Goal: Transaction & Acquisition: Purchase product/service

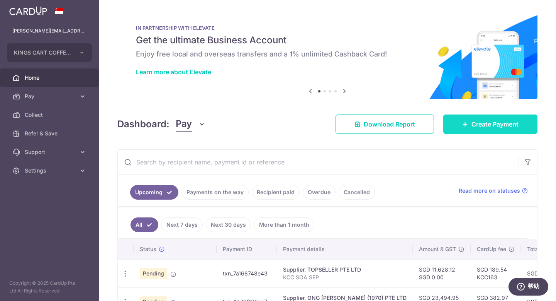
click at [489, 122] on span "Create Payment" at bounding box center [495, 123] width 47 height 9
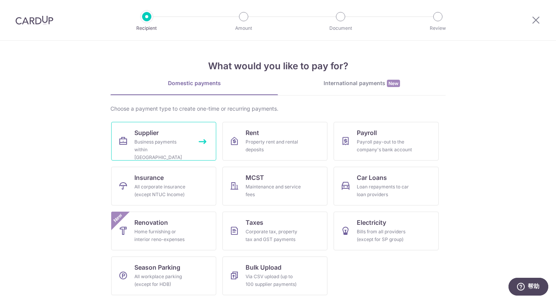
click at [171, 145] on div "Business payments within [GEOGRAPHIC_DATA]" at bounding box center [162, 149] width 56 height 23
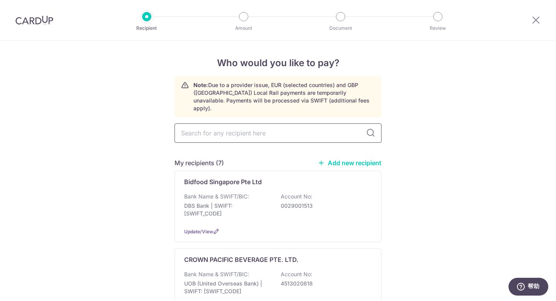
click at [283, 133] on input "text" at bounding box center [278, 132] width 207 height 19
click at [534, 21] on icon at bounding box center [536, 20] width 9 height 10
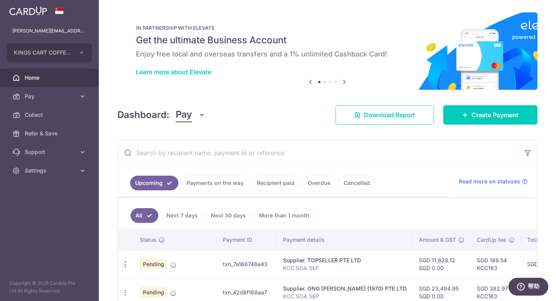
drag, startPoint x: 55, startPoint y: 58, endPoint x: 54, endPoint y: 65, distance: 7.0
click at [55, 58] on button "KINGS CART COFFEE PTE. LTD." at bounding box center [49, 52] width 85 height 19
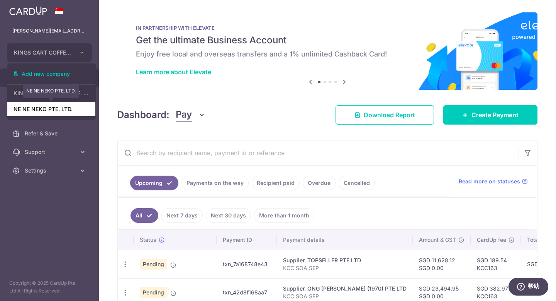
click at [40, 112] on link "NE NE NEKO PTE. LTD." at bounding box center [51, 109] width 88 height 14
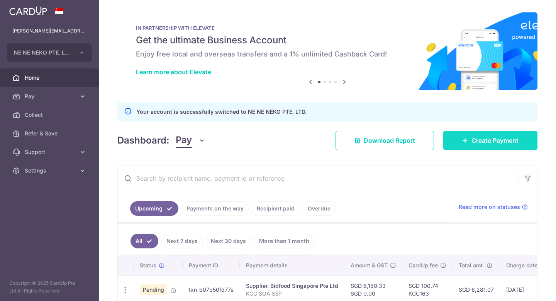
click at [485, 149] on link "Create Payment" at bounding box center [491, 140] width 94 height 19
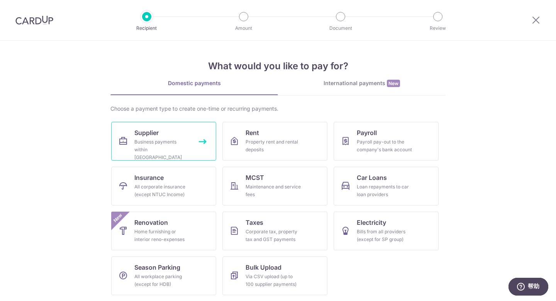
click at [156, 141] on div "Business payments within Singapore" at bounding box center [162, 149] width 56 height 23
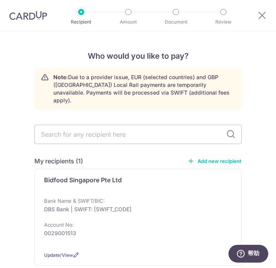
click at [210, 157] on link "Add new recipient" at bounding box center [214, 161] width 54 height 8
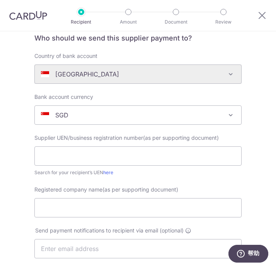
scroll to position [104, 0]
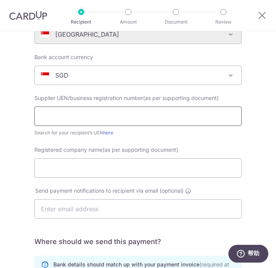
click at [99, 116] on input "text" at bounding box center [137, 116] width 207 height 19
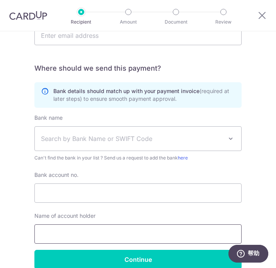
scroll to position [313, 0]
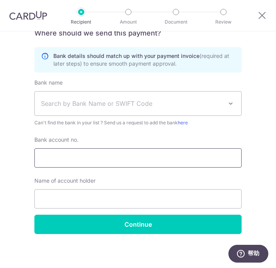
click at [81, 155] on input "Bank account no." at bounding box center [137, 157] width 207 height 19
click at [100, 104] on span "Search by Bank Name or SWIFT Code" at bounding box center [132, 103] width 182 height 9
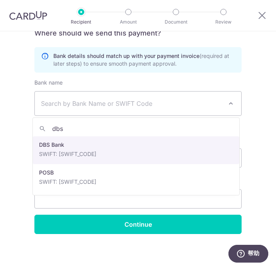
type input "dbs"
select select "6"
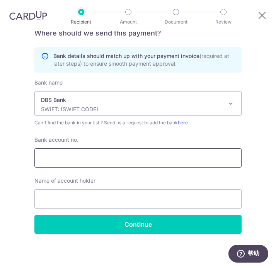
click at [82, 160] on input "Bank account no." at bounding box center [137, 157] width 207 height 19
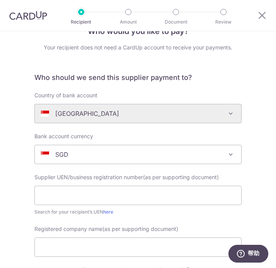
scroll to position [15, 0]
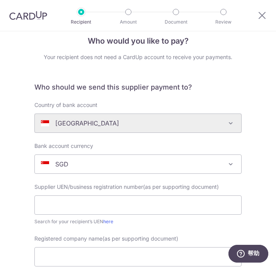
type input "0010156047"
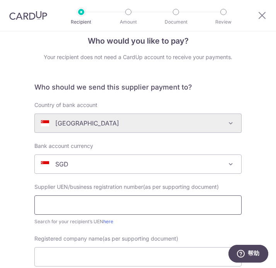
click at [102, 207] on input "text" at bounding box center [137, 205] width 207 height 19
paste input "Kirei Japanese Food Supply Pte Ltd"
type input "Kirei Japanese Food Supply Pte Ltd"
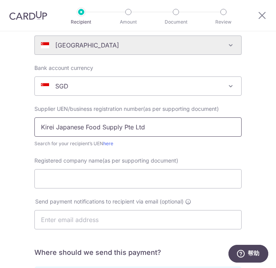
drag, startPoint x: 129, startPoint y: 128, endPoint x: -72, endPoint y: 129, distance: 201.3
click at [0, 129] on html "Recipient Amount Document Review Who would you like to pay? Your recipient does…" at bounding box center [138, 134] width 276 height 268
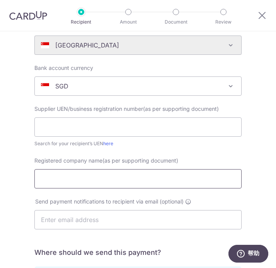
click at [75, 179] on input "Registered company name(as per supporting document)" at bounding box center [137, 178] width 207 height 19
click at [97, 180] on input "Registered company name(as per supporting document)" at bounding box center [137, 178] width 207 height 19
paste input "Kirei Japanese Food Supply Pte Ltd"
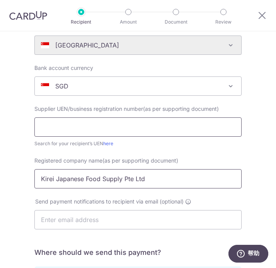
type input "Kirei Japanese Food Supply Pte Ltd"
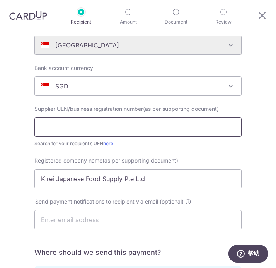
click at [77, 125] on input "text" at bounding box center [137, 126] width 207 height 19
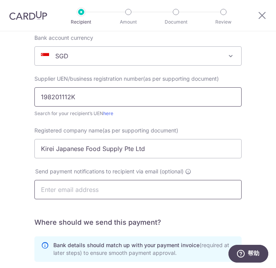
scroll to position [128, 0]
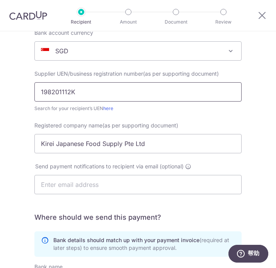
type input "198201112K"
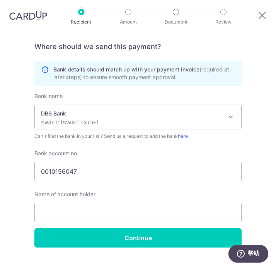
scroll to position [304, 0]
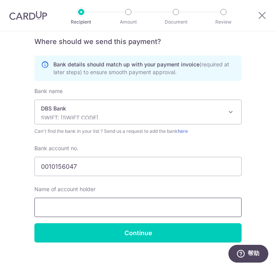
click at [77, 210] on input "text" at bounding box center [137, 207] width 207 height 19
paste input "Kirei Japanese Food Supply Pte Ltd"
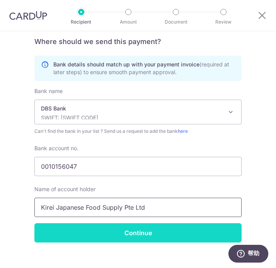
type input "Kirei Japanese Food Supply Pte Ltd"
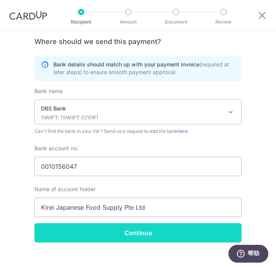
click at [144, 235] on input "Continue" at bounding box center [137, 232] width 207 height 19
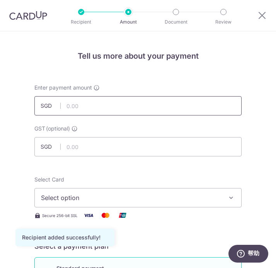
click at [95, 108] on input "text" at bounding box center [137, 105] width 207 height 19
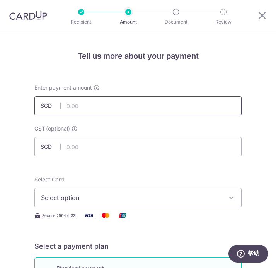
click at [88, 102] on input "text" at bounding box center [137, 105] width 207 height 19
click at [124, 106] on input "text" at bounding box center [137, 105] width 207 height 19
paste input "3,456.38"
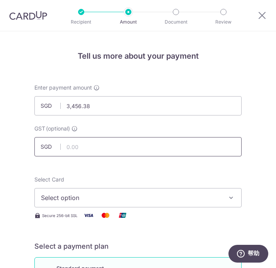
type input "3,456.38"
click at [184, 145] on input "text" at bounding box center [137, 146] width 207 height 19
click at [160, 190] on button "Select option" at bounding box center [137, 197] width 207 height 19
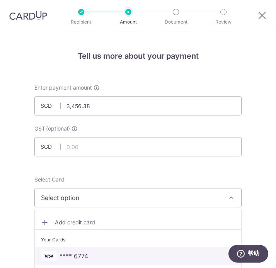
click at [72, 260] on span "**** 6774" at bounding box center [74, 256] width 29 height 9
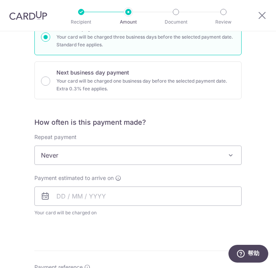
scroll to position [250, 0]
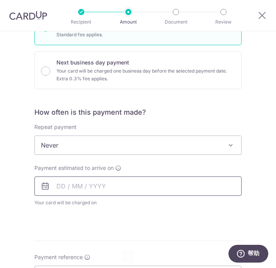
click at [97, 187] on input "text" at bounding box center [137, 186] width 207 height 19
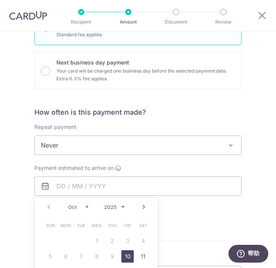
click at [126, 255] on link "10" at bounding box center [127, 256] width 12 height 12
type input "[DATE]"
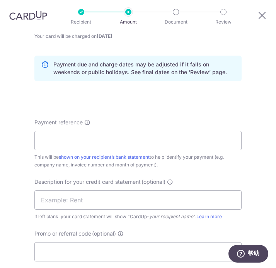
scroll to position [425, 0]
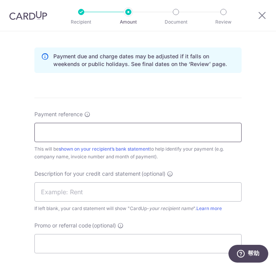
click at [69, 136] on input "Payment reference" at bounding box center [137, 132] width 207 height 19
type input "KCC SOA SEP"
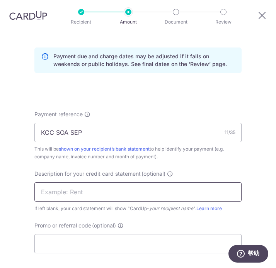
click at [88, 187] on input "text" at bounding box center [137, 191] width 207 height 19
click at [109, 191] on input "text" at bounding box center [137, 191] width 207 height 19
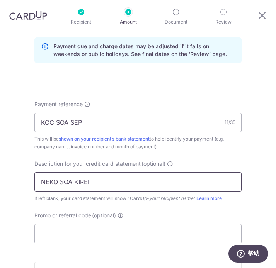
scroll to position [443, 0]
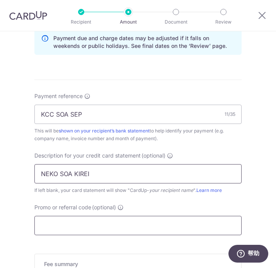
type input "NEKO SOA KIREI"
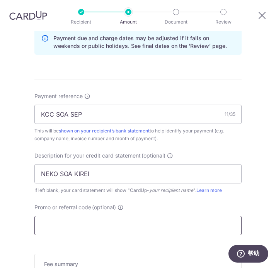
click at [94, 227] on input "Promo or referral code (optional)" at bounding box center [137, 225] width 207 height 19
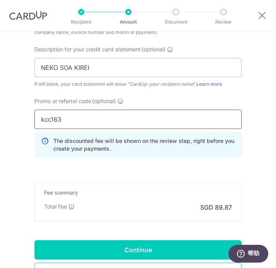
scroll to position [589, 0]
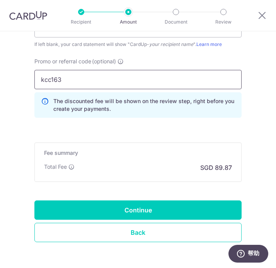
type input "kcc163"
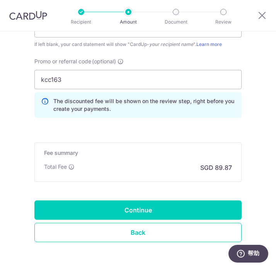
click at [158, 180] on div "Fee summary Base fee Extend fee Next-day fee Total Fee SGD 89.87" at bounding box center [137, 162] width 207 height 39
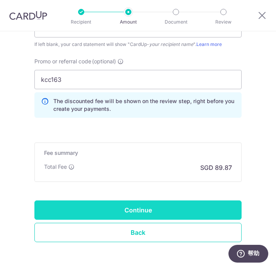
click at [148, 206] on input "Continue" at bounding box center [137, 210] width 207 height 19
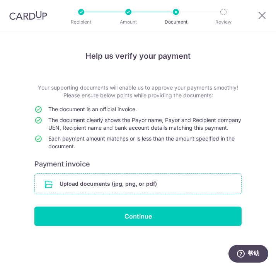
click at [119, 189] on input "file" at bounding box center [138, 184] width 206 height 20
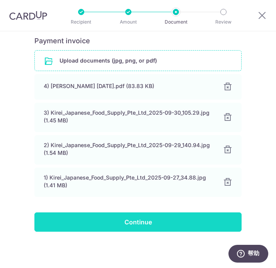
scroll to position [131, 0]
click at [134, 228] on input "Continue" at bounding box center [137, 222] width 207 height 19
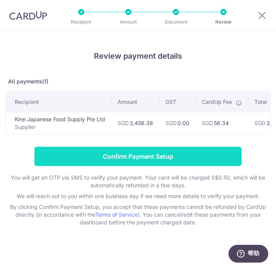
click at [155, 164] on input "Confirm Payment Setup" at bounding box center [137, 156] width 207 height 19
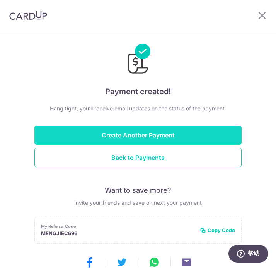
click at [160, 131] on button "Create Another Payment" at bounding box center [137, 135] width 207 height 19
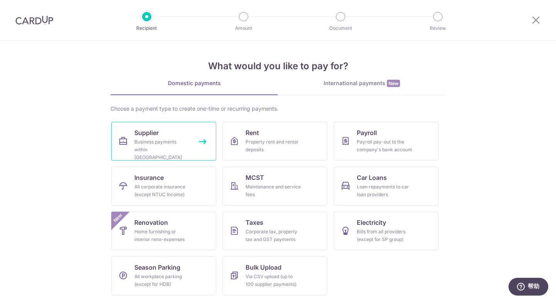
click at [171, 137] on link "Supplier Business payments within [GEOGRAPHIC_DATA]" at bounding box center [163, 141] width 105 height 39
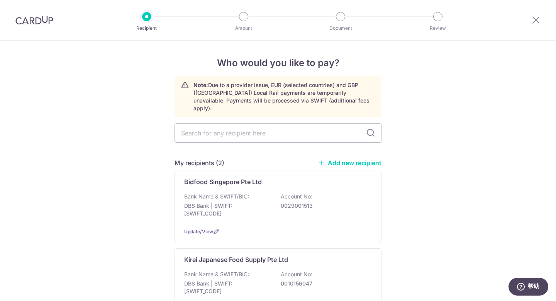
drag, startPoint x: 476, startPoint y: 71, endPoint x: 469, endPoint y: 79, distance: 10.4
click at [331, 159] on link "Add new recipient" at bounding box center [350, 163] width 64 height 8
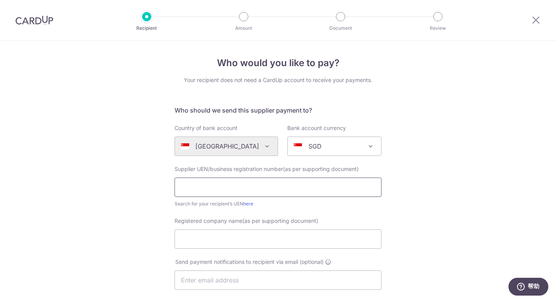
click at [249, 185] on input "text" at bounding box center [278, 186] width 207 height 19
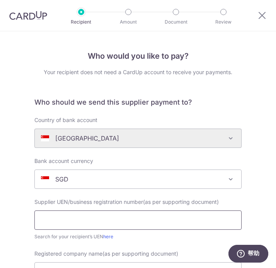
click at [85, 215] on input "text" at bounding box center [137, 220] width 207 height 19
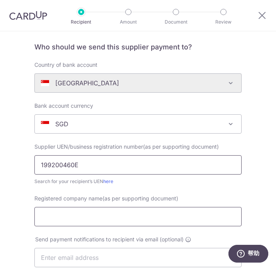
scroll to position [79, 0]
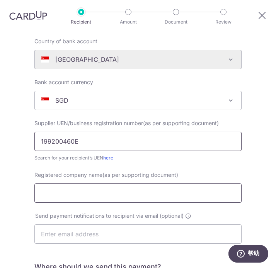
type input "199200460E"
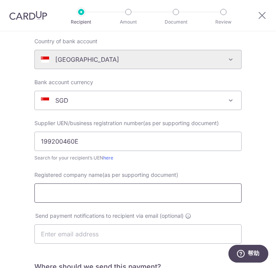
click at [114, 193] on input "Registered company name(as per supporting document)" at bounding box center [137, 193] width 207 height 19
type input "M"
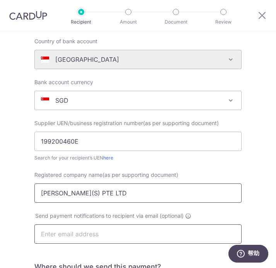
scroll to position [102, 0]
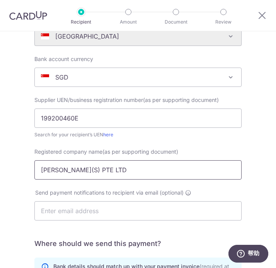
type input "[PERSON_NAME](S) PTE LTD"
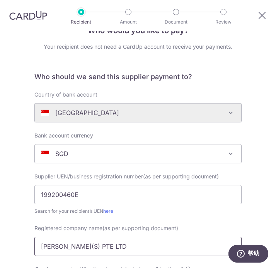
scroll to position [55, 0]
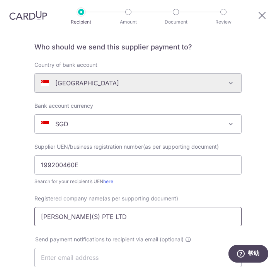
drag, startPoint x: 117, startPoint y: 221, endPoint x: -12, endPoint y: 208, distance: 129.7
click at [0, 208] on html "Recipient Amount Document Review Who would you like to pay? Your recipient does…" at bounding box center [138, 134] width 276 height 268
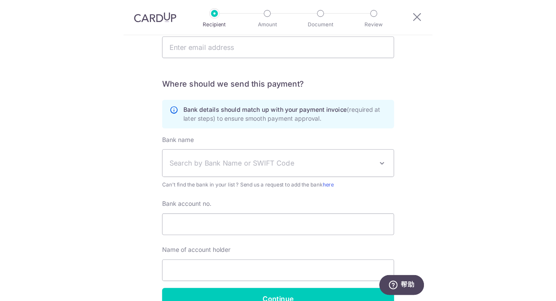
scroll to position [161, 0]
